Goal: Register for event/course

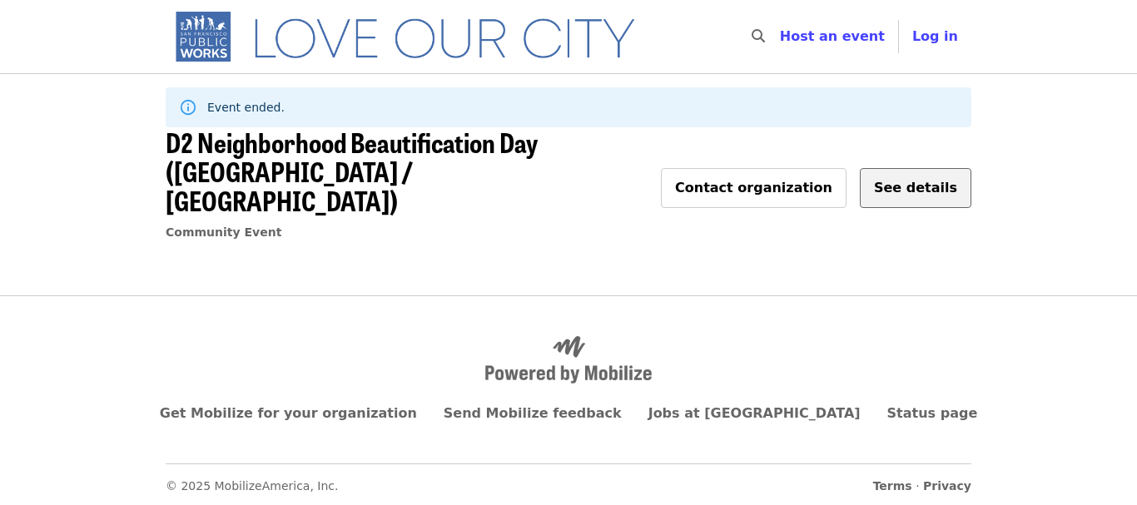
click at [906, 180] on span "See details" at bounding box center [915, 188] width 83 height 16
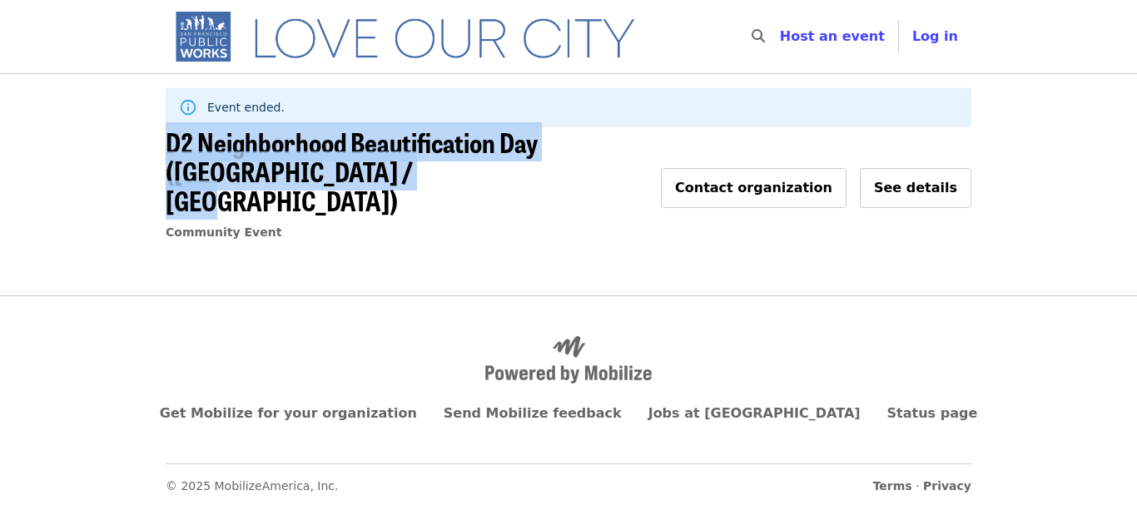
drag, startPoint x: 167, startPoint y: 139, endPoint x: 306, endPoint y: 180, distance: 144.8
click at [306, 180] on h1 "D2 Neighborhood Beautification Day ([GEOGRAPHIC_DATA] / [GEOGRAPHIC_DATA])" at bounding box center [407, 171] width 482 height 88
copy span "D2 Neighborhood Beautification Day ([GEOGRAPHIC_DATA] / [GEOGRAPHIC_DATA])"
